Goal: Task Accomplishment & Management: Complete application form

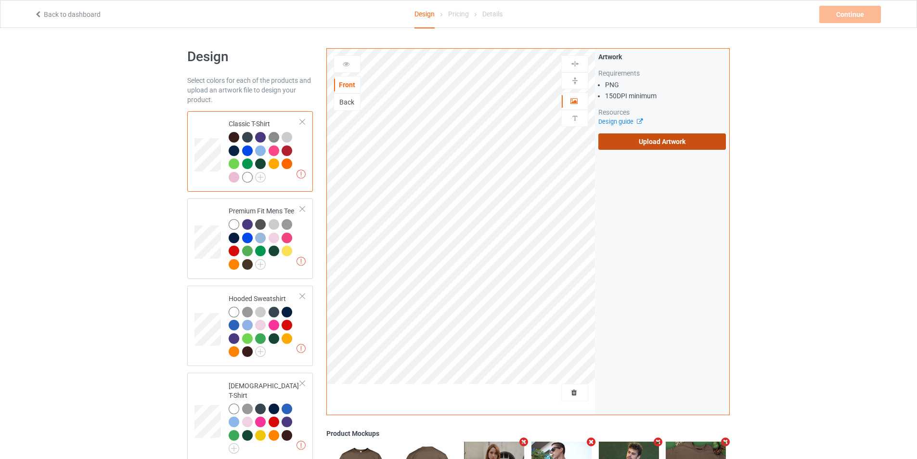
click at [624, 137] on label "Upload Artwork" at bounding box center [662, 141] width 128 height 16
click at [0, 0] on input "Upload Artwork" at bounding box center [0, 0] width 0 height 0
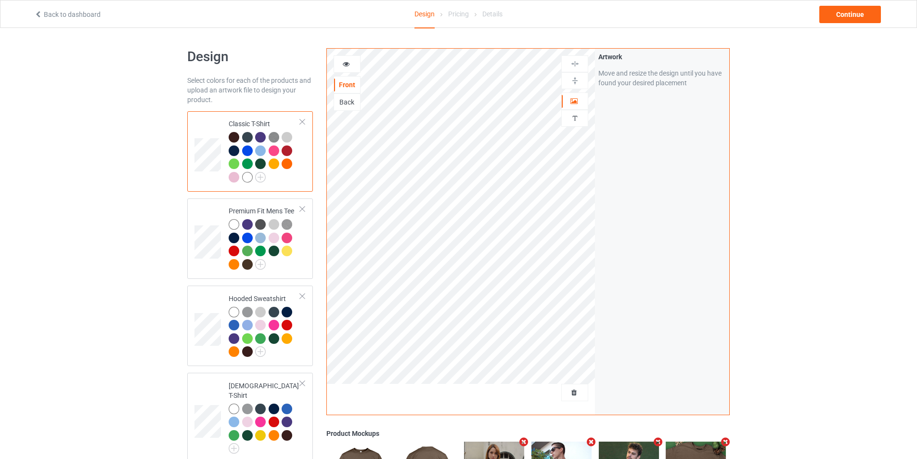
click at [249, 175] on div at bounding box center [247, 177] width 11 height 11
click at [863, 20] on div "Continue" at bounding box center [850, 14] width 62 height 17
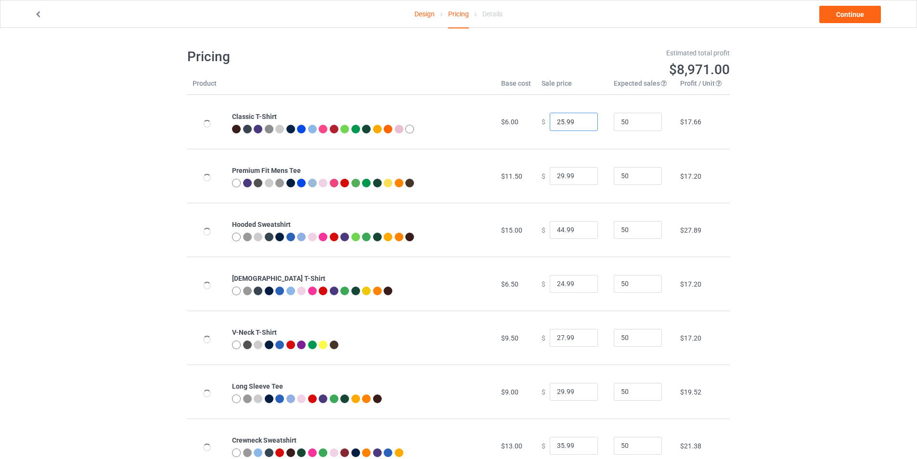
type input "25.99"
click at [581, 121] on input "25.99" at bounding box center [574, 122] width 48 height 18
type input "30.99"
click at [579, 174] on input "30.99" at bounding box center [574, 176] width 48 height 18
type input "45.99"
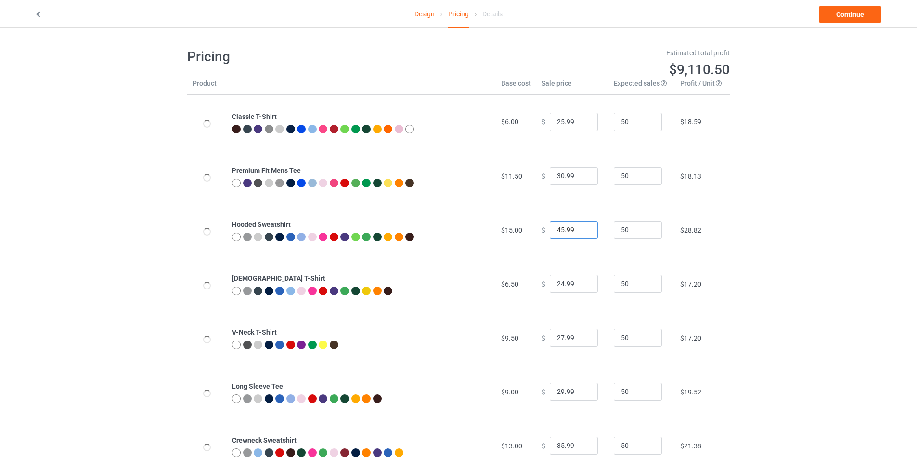
click at [580, 230] on input "45.99" at bounding box center [574, 230] width 48 height 18
type input "25.99"
click at [579, 282] on input "25.99" at bounding box center [574, 284] width 48 height 18
type input "28.99"
click at [580, 335] on input "28.99" at bounding box center [574, 338] width 48 height 18
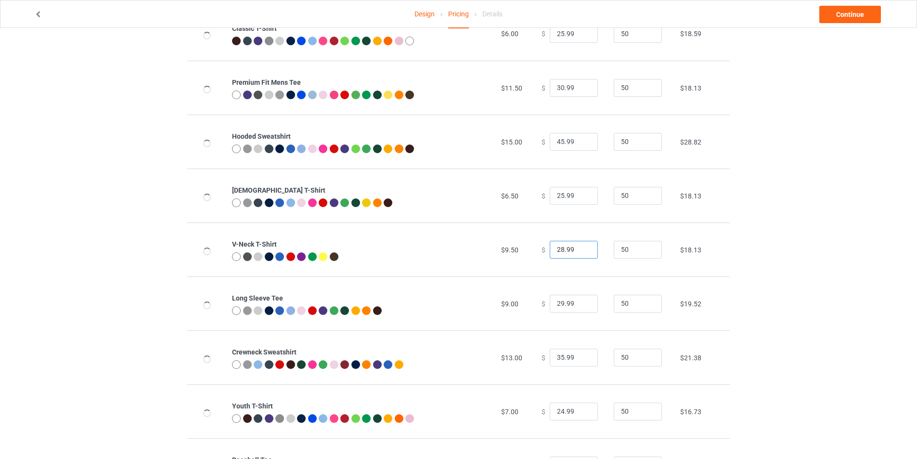
scroll to position [96, 0]
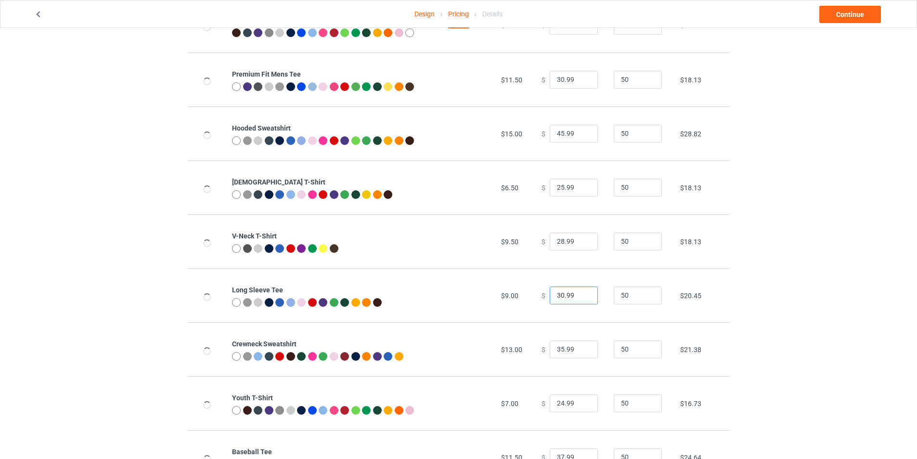
type input "30.99"
click at [581, 292] on input "30.99" at bounding box center [574, 295] width 48 height 18
type input "36.99"
click at [581, 346] on input "36.99" at bounding box center [574, 349] width 48 height 18
type input "25.99"
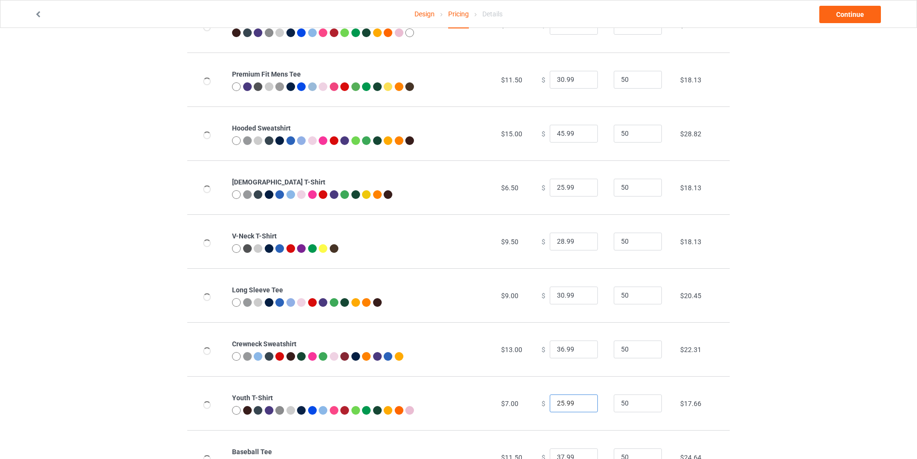
click at [581, 401] on input "25.99" at bounding box center [574, 403] width 48 height 18
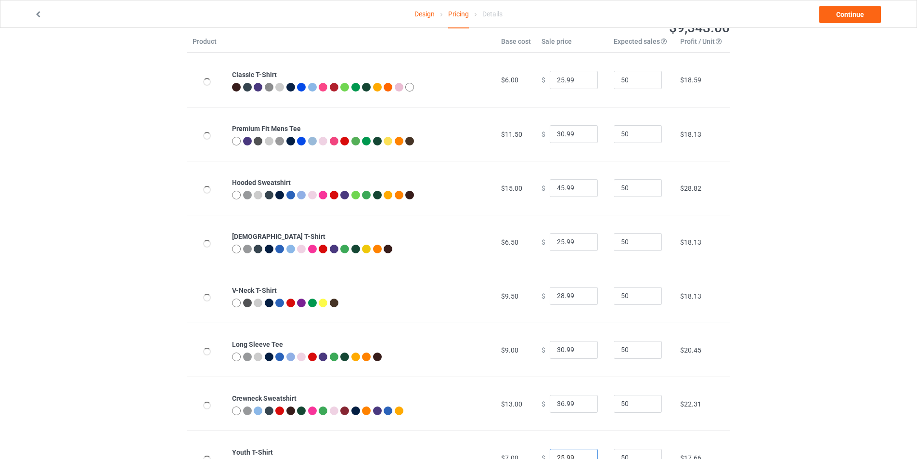
scroll to position [142, 0]
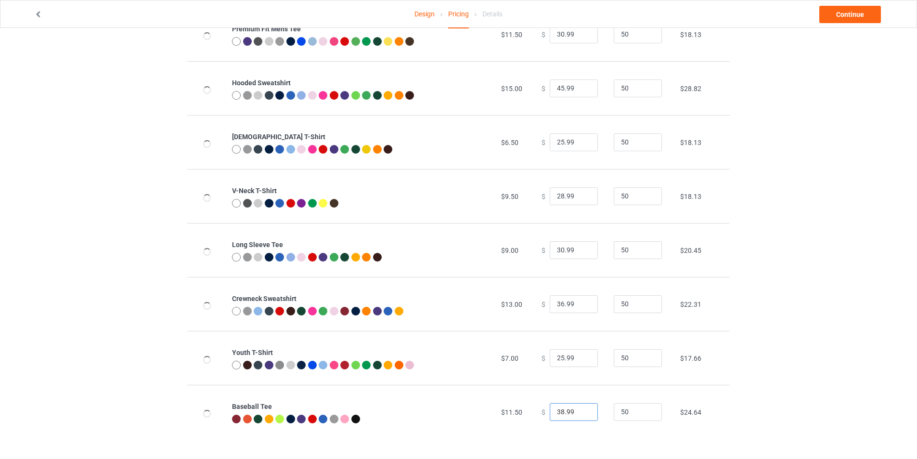
type input "38.99"
click at [581, 411] on input "38.99" at bounding box center [574, 412] width 48 height 18
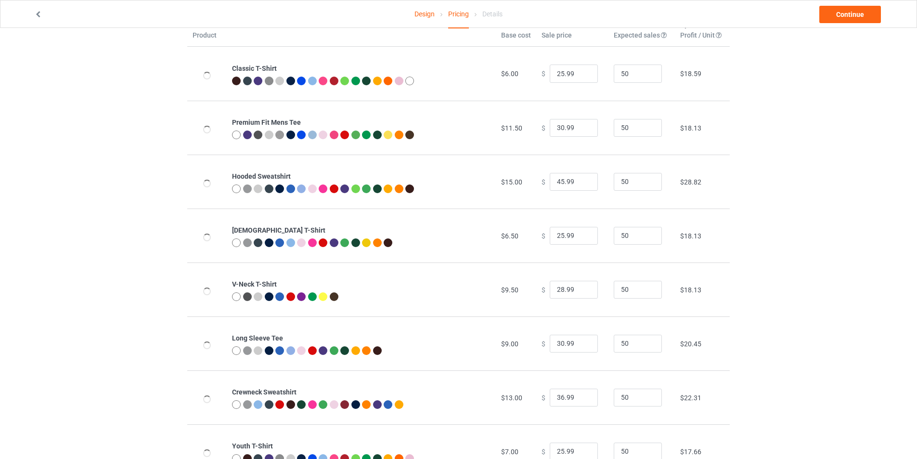
scroll to position [0, 0]
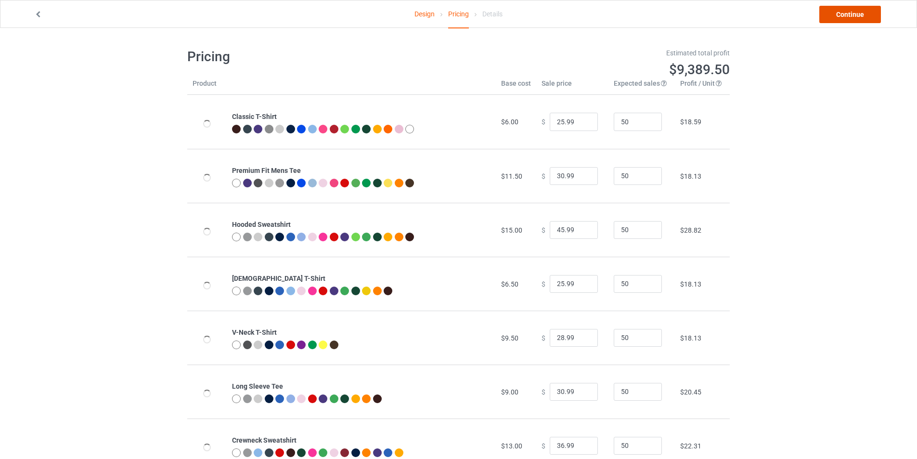
click at [834, 20] on link "Continue" at bounding box center [850, 14] width 62 height 17
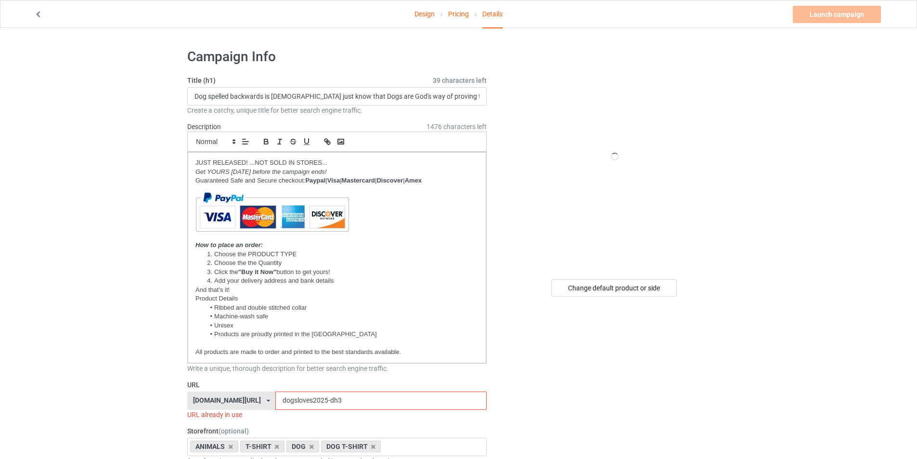
drag, startPoint x: 360, startPoint y: 403, endPoint x: 243, endPoint y: 402, distance: 117.4
click at [243, 403] on div "animals-no1.com/ animals-no1.com/ animalslove.shop/ beautifulanimals.shop/ dogs…" at bounding box center [336, 400] width 299 height 18
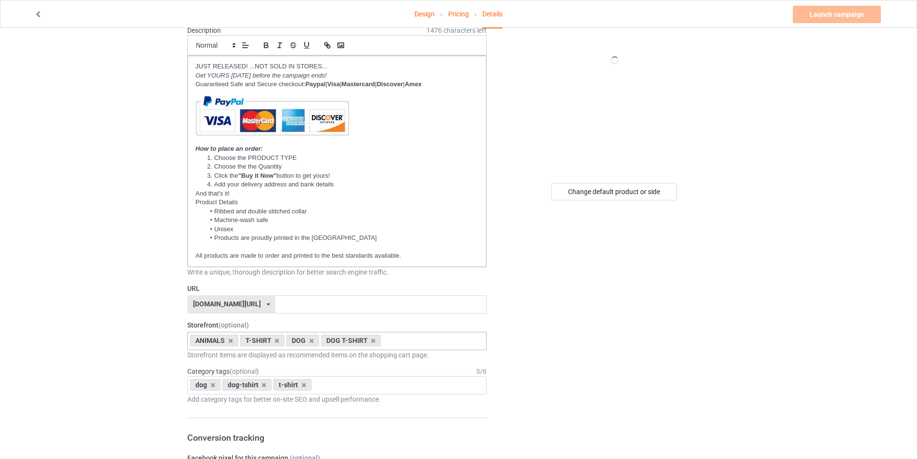
click at [313, 342] on div "DOG" at bounding box center [302, 340] width 33 height 12
click at [309, 338] on icon at bounding box center [311, 340] width 5 height 6
click at [308, 338] on div "DOG T-SHIRT" at bounding box center [316, 340] width 60 height 12
click at [336, 343] on icon at bounding box center [338, 340] width 5 height 6
click at [265, 384] on icon at bounding box center [263, 385] width 5 height 6
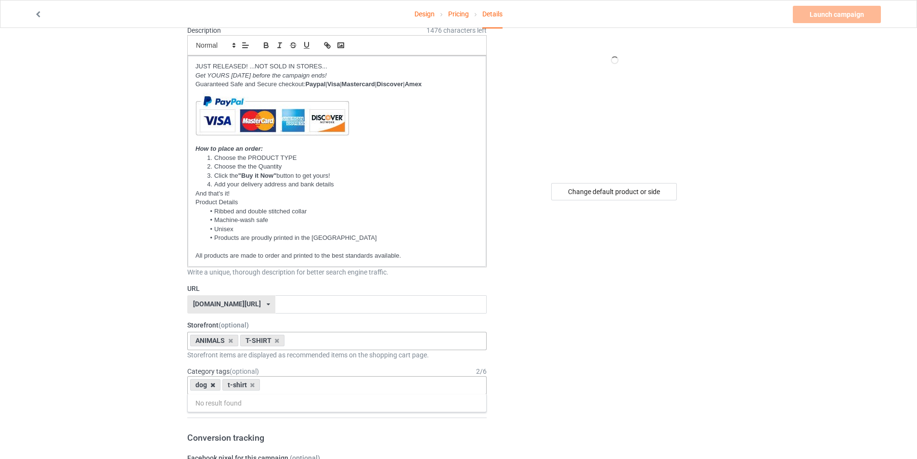
click at [212, 386] on icon at bounding box center [212, 385] width 5 height 6
click at [282, 308] on input "text" at bounding box center [380, 304] width 211 height 18
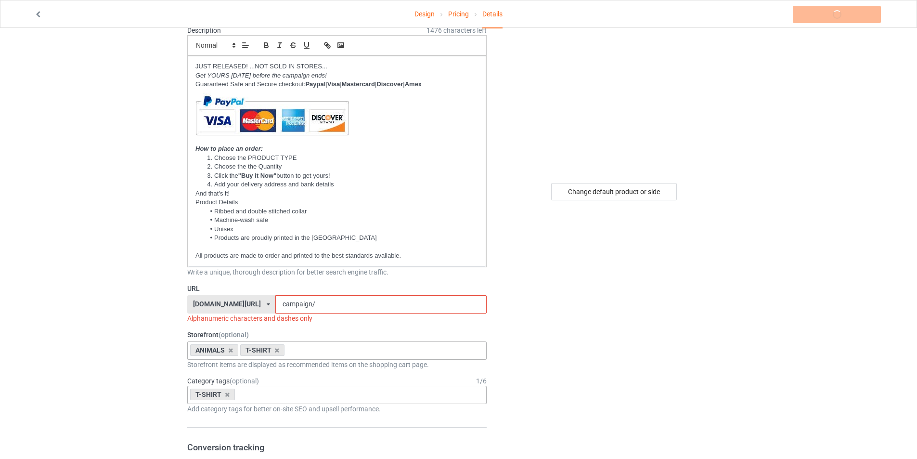
scroll to position [0, 0]
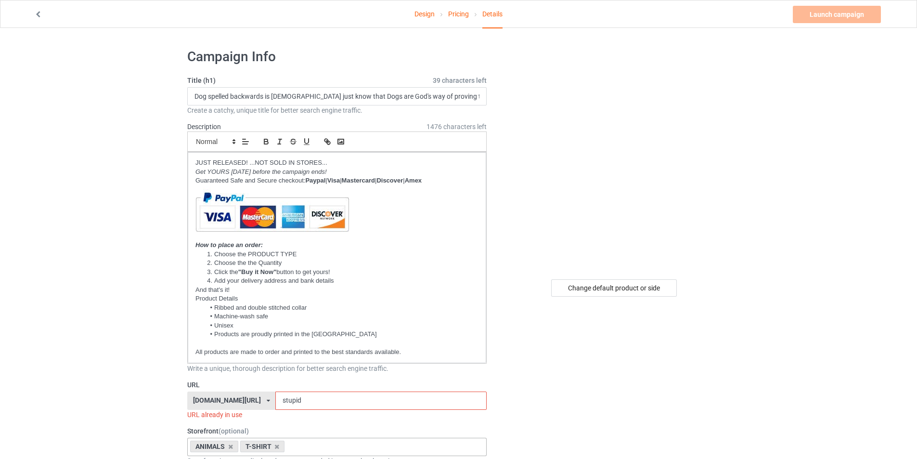
click at [311, 403] on input "stupid" at bounding box center [380, 400] width 211 height 18
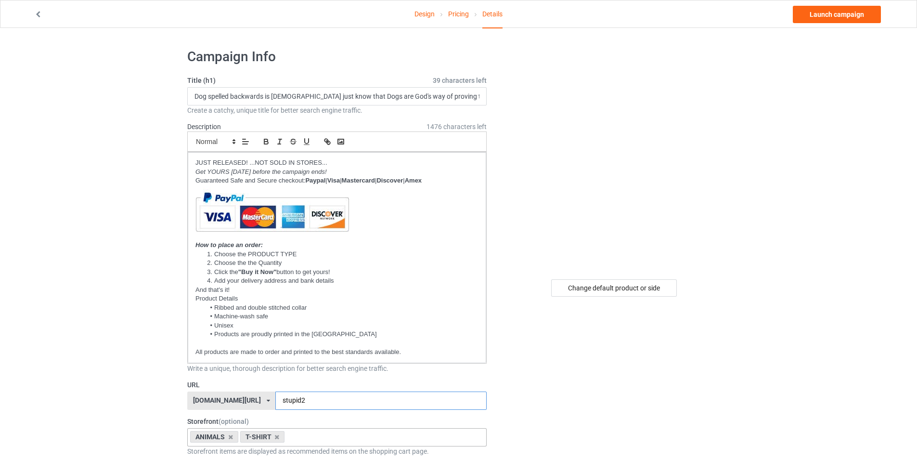
type input "stupid2"
drag, startPoint x: 479, startPoint y: 96, endPoint x: 136, endPoint y: 94, distance: 343.6
type input "us to walk alone"
drag, startPoint x: 291, startPoint y: 102, endPoint x: 115, endPoint y: 85, distance: 176.9
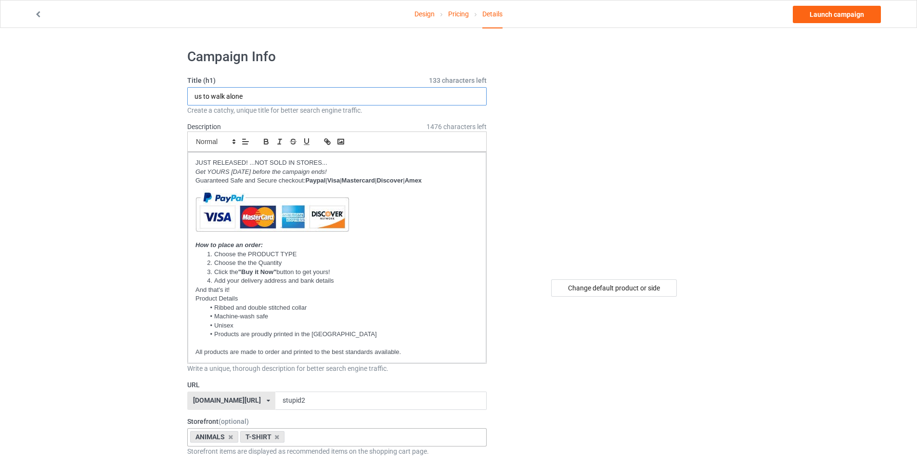
type input "You can't fix stupid but the hats sure male it easy to identify"
click at [817, 20] on link "Launch campaign" at bounding box center [837, 14] width 88 height 17
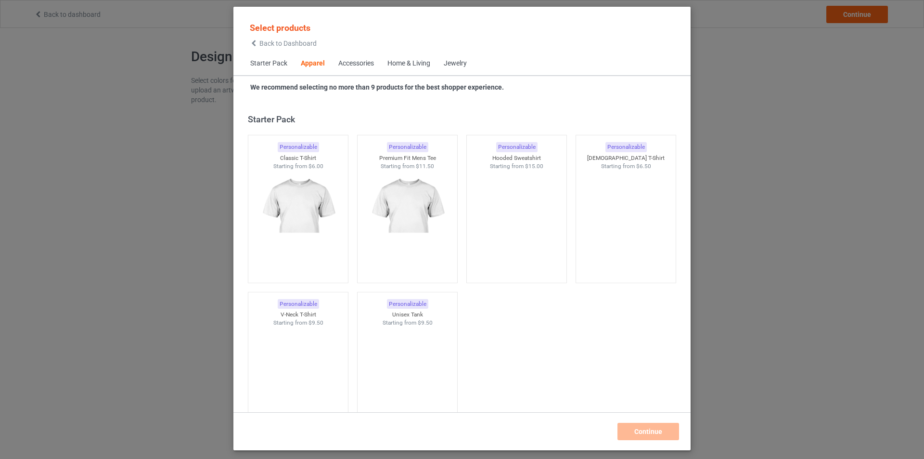
scroll to position [358, 0]
